Goal: Information Seeking & Learning: Find specific fact

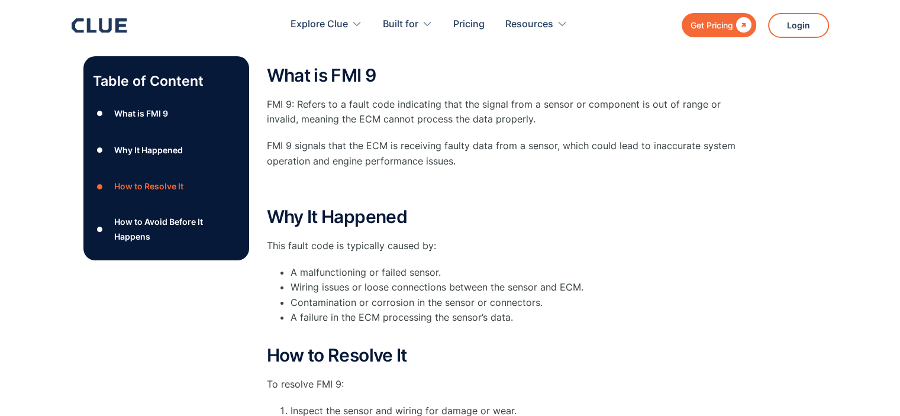
scroll to position [444, 0]
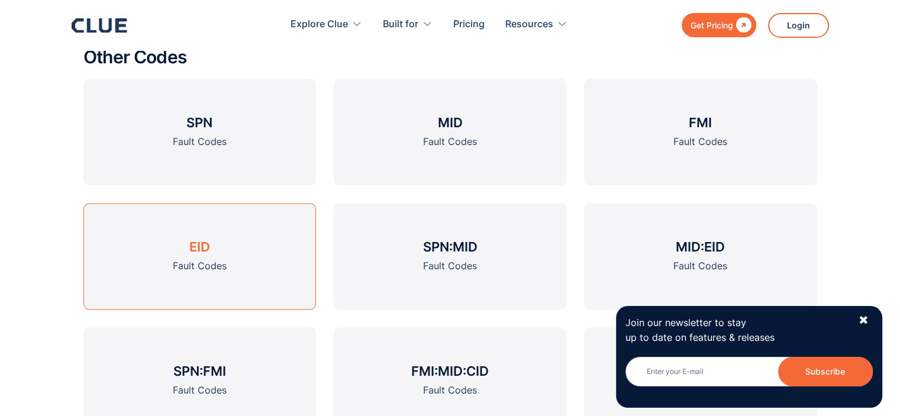
scroll to position [1489, 0]
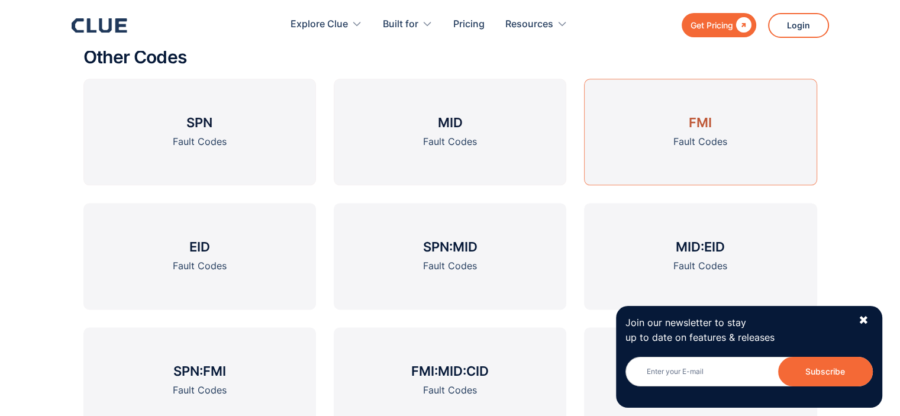
click at [606, 138] on link "FMI Fault Codes" at bounding box center [700, 132] width 233 height 107
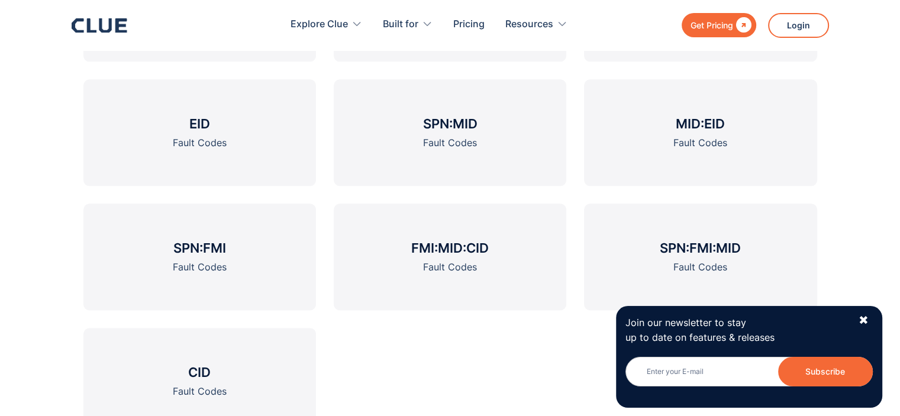
scroll to position [1478, 0]
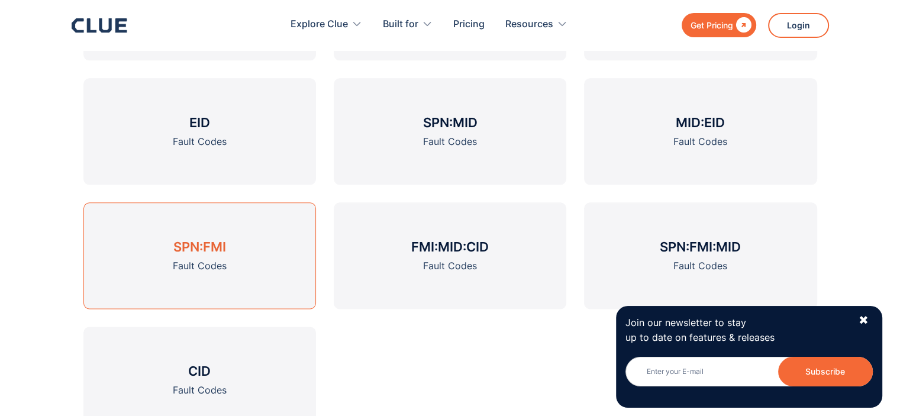
click at [136, 239] on link "SPN:FMI Fault Codes" at bounding box center [199, 255] width 233 height 107
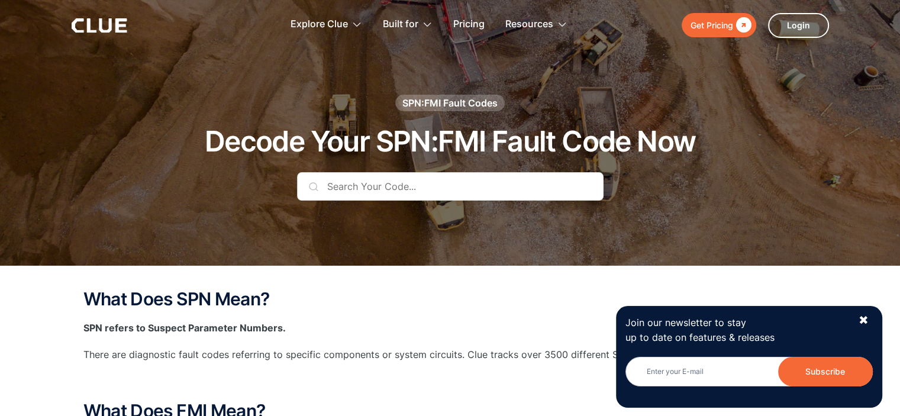
click at [369, 194] on input "text" at bounding box center [450, 186] width 306 height 28
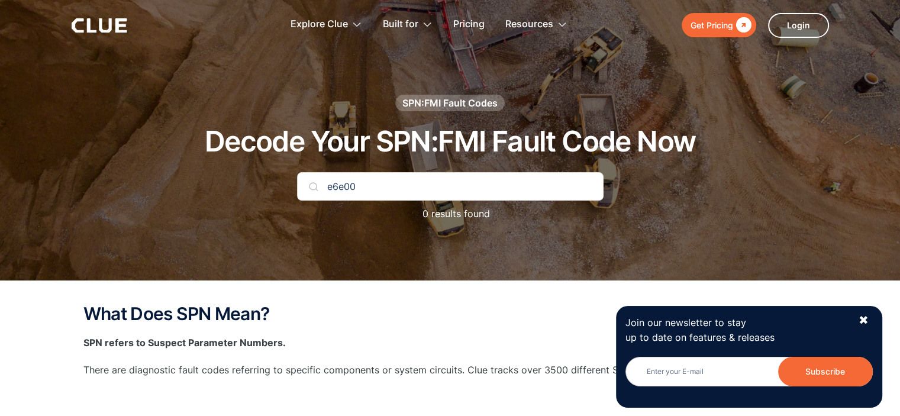
type input "e6e00"
drag, startPoint x: 362, startPoint y: 186, endPoint x: 329, endPoint y: 186, distance: 33.1
click at [329, 186] on input "e6e00" at bounding box center [450, 186] width 306 height 28
